Goal: Find specific page/section: Find specific page/section

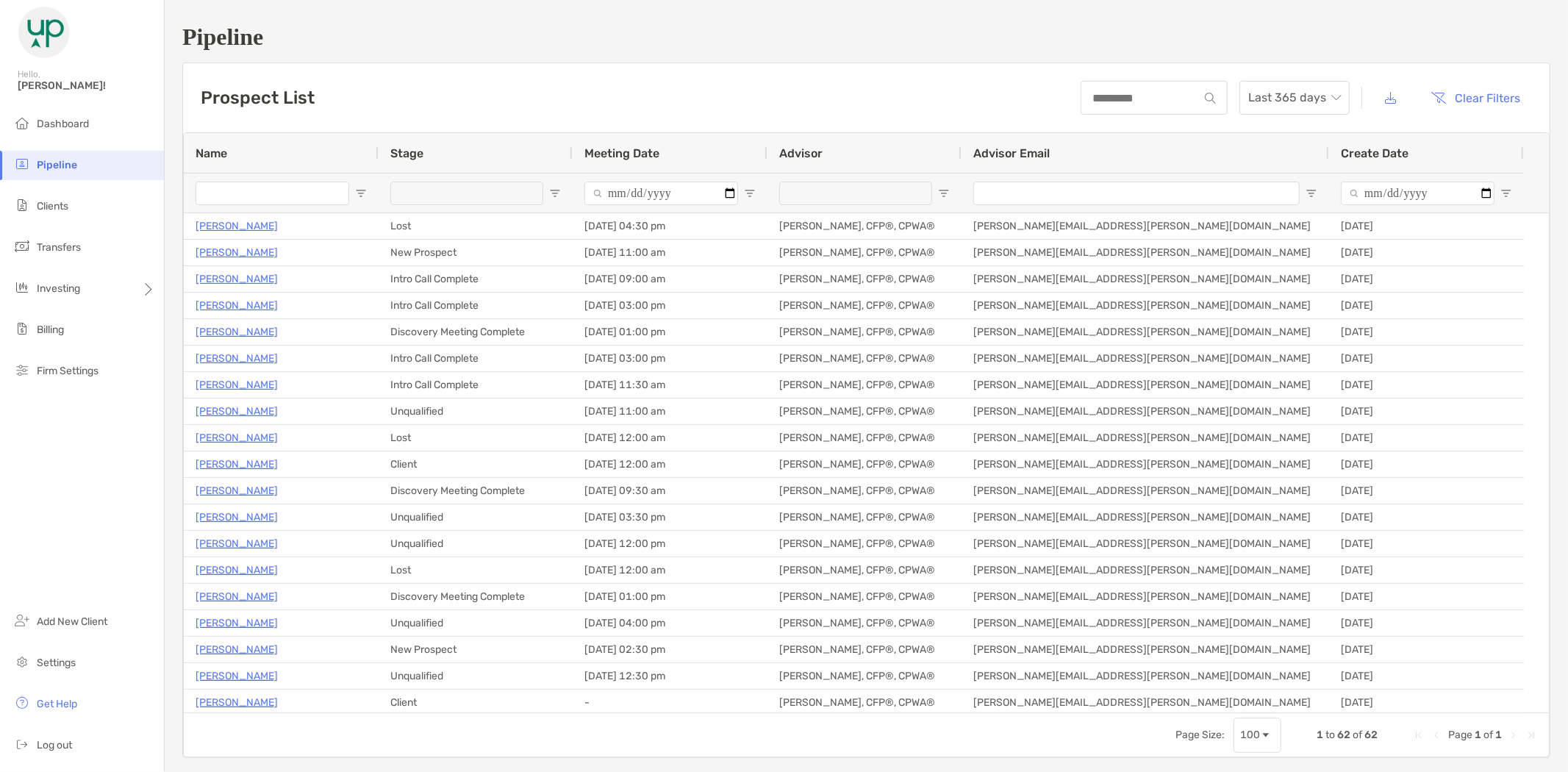
click at [283, 194] on input "Name Filter Input" at bounding box center [272, 193] width 153 height 23
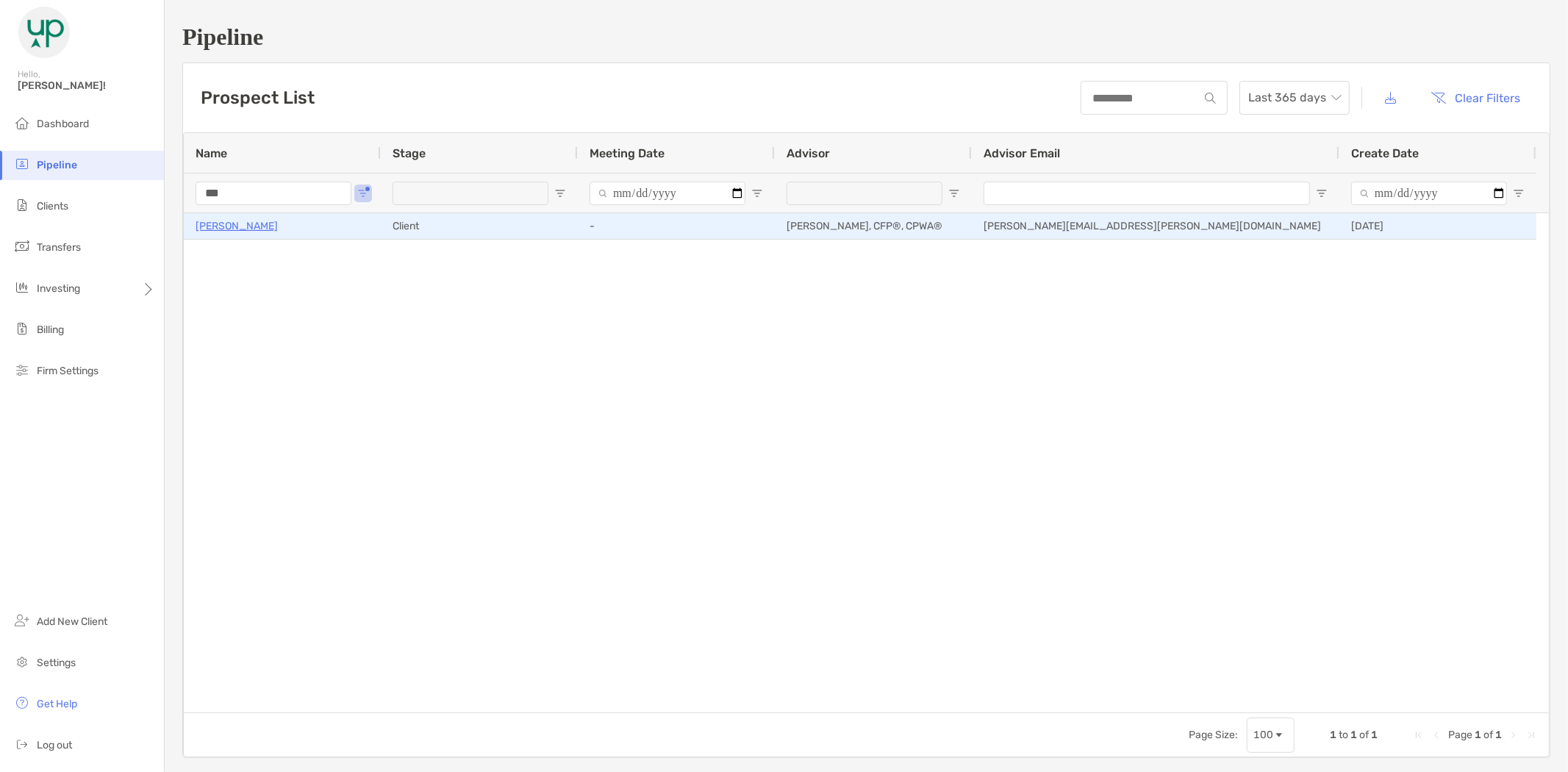
type input "***"
click at [232, 226] on p "[PERSON_NAME]" at bounding box center [237, 225] width 82 height 18
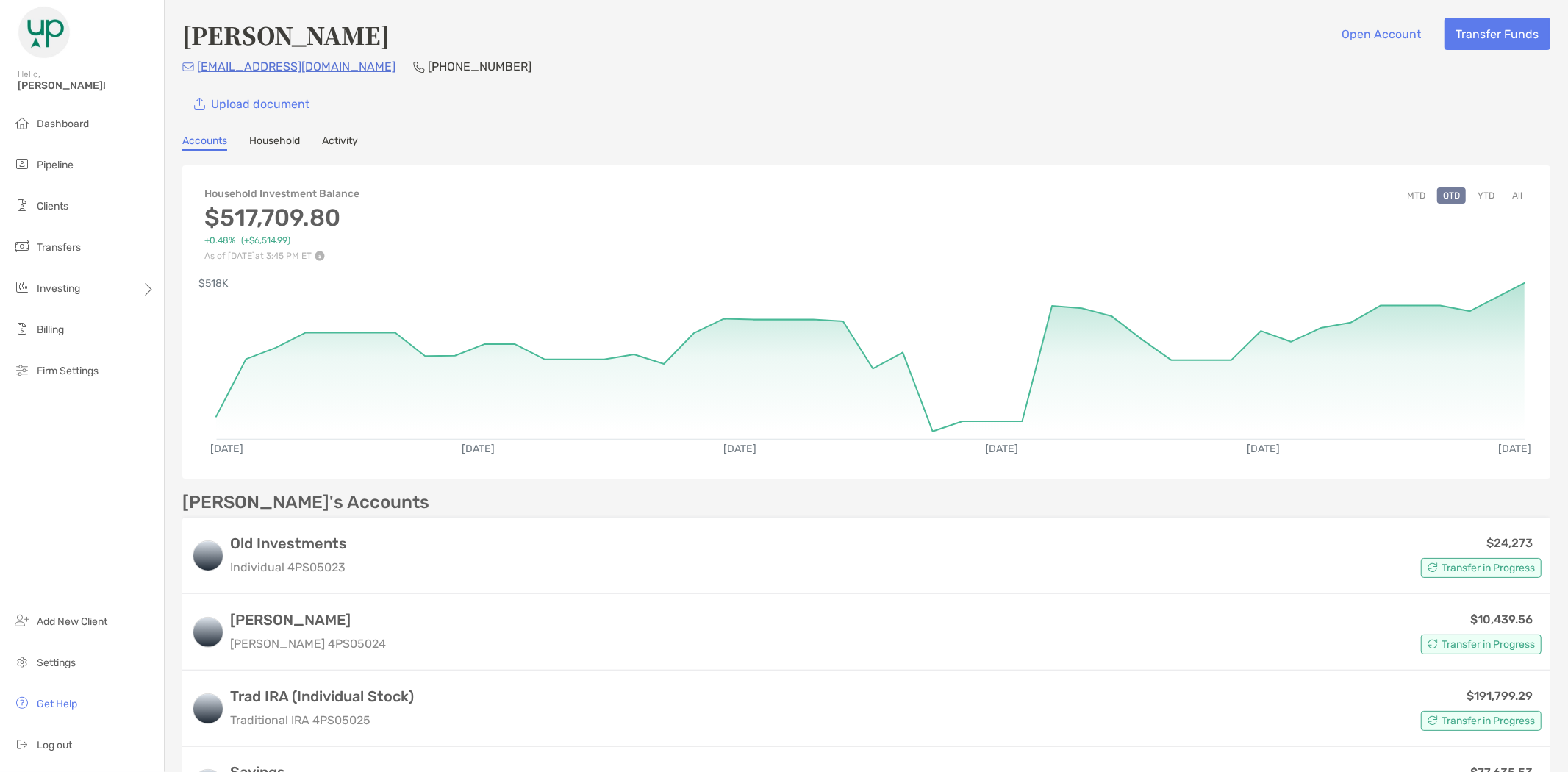
click at [1506, 194] on button "All" at bounding box center [1517, 195] width 22 height 16
